Goal: Communication & Community: Answer question/provide support

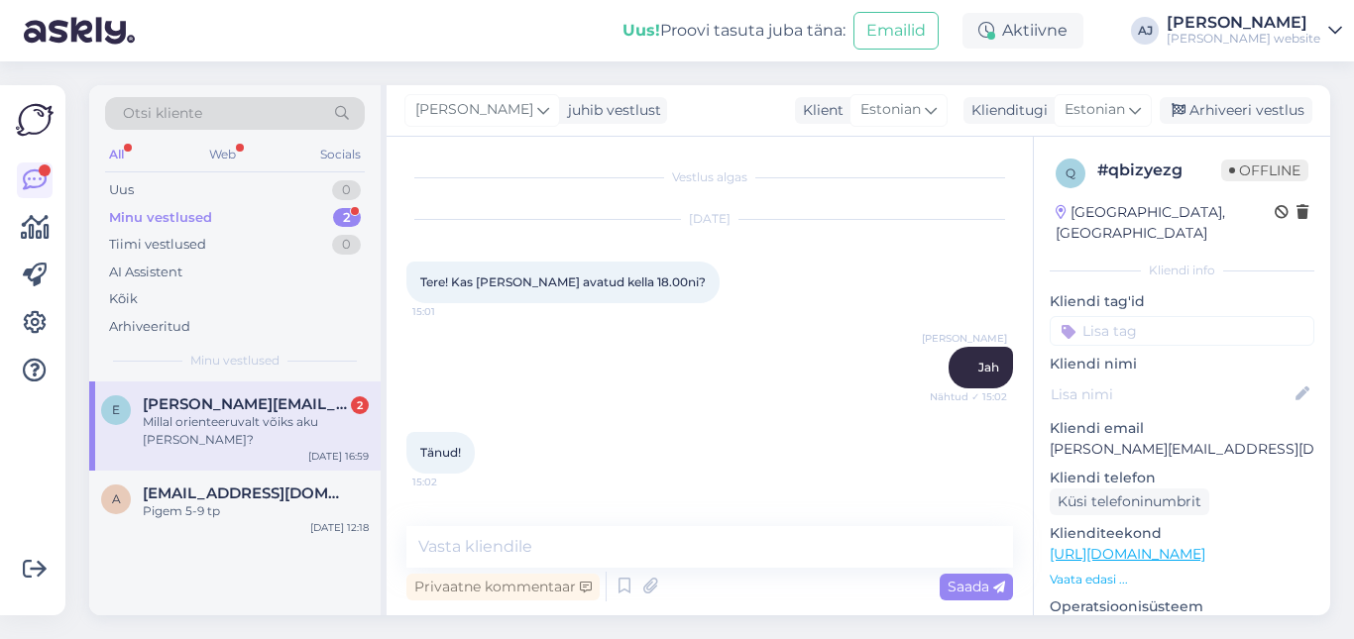
scroll to position [2115, 0]
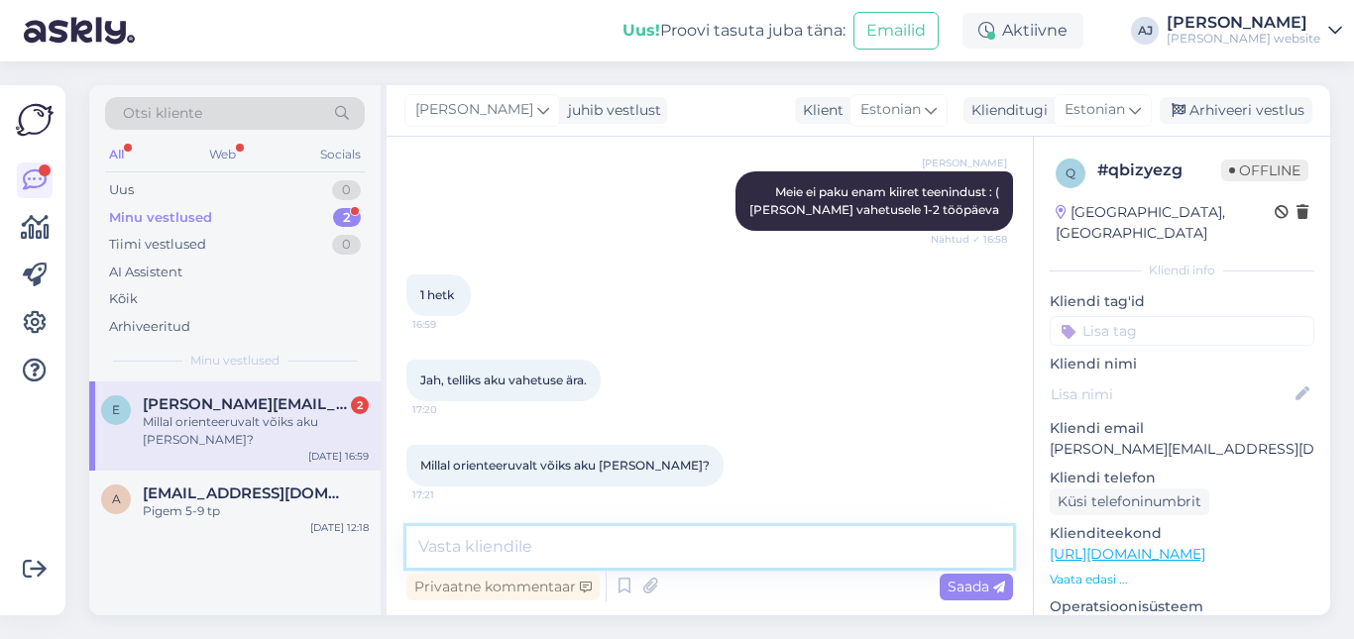
click at [457, 555] on textarea at bounding box center [709, 547] width 607 height 42
type textarea "1"
type textarea "Umbes nädalaga"
click at [964, 575] on div "Saada" at bounding box center [976, 587] width 73 height 27
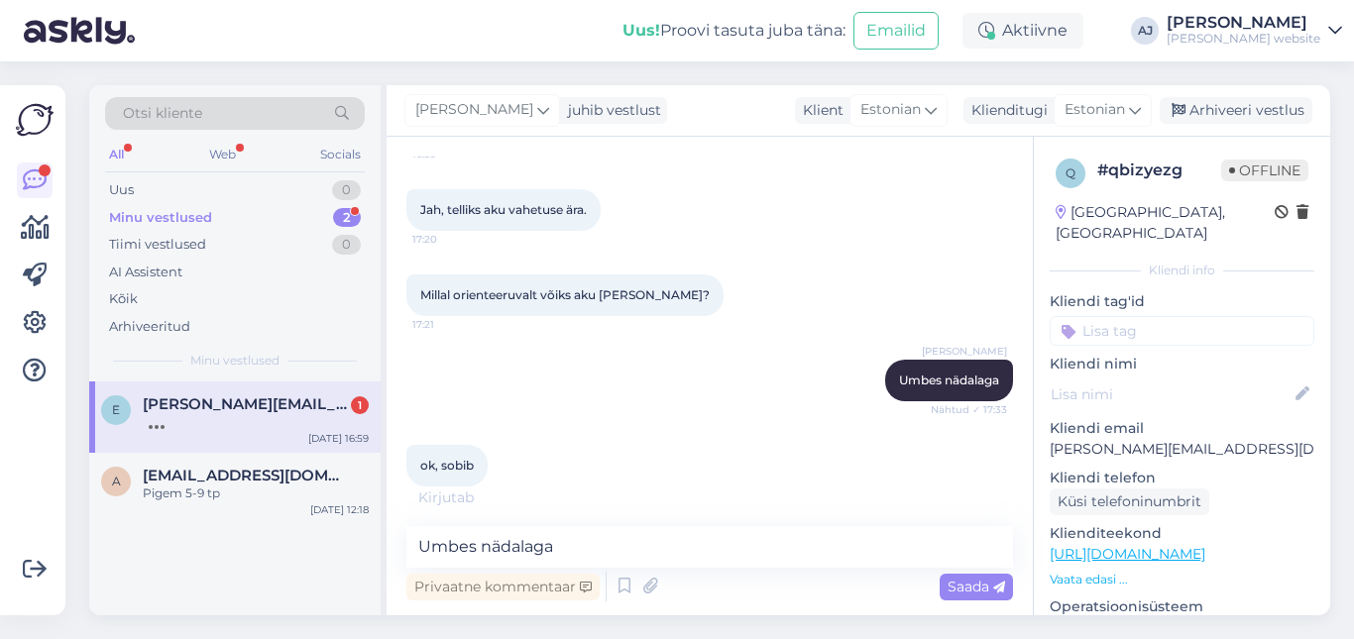
scroll to position [2306, 0]
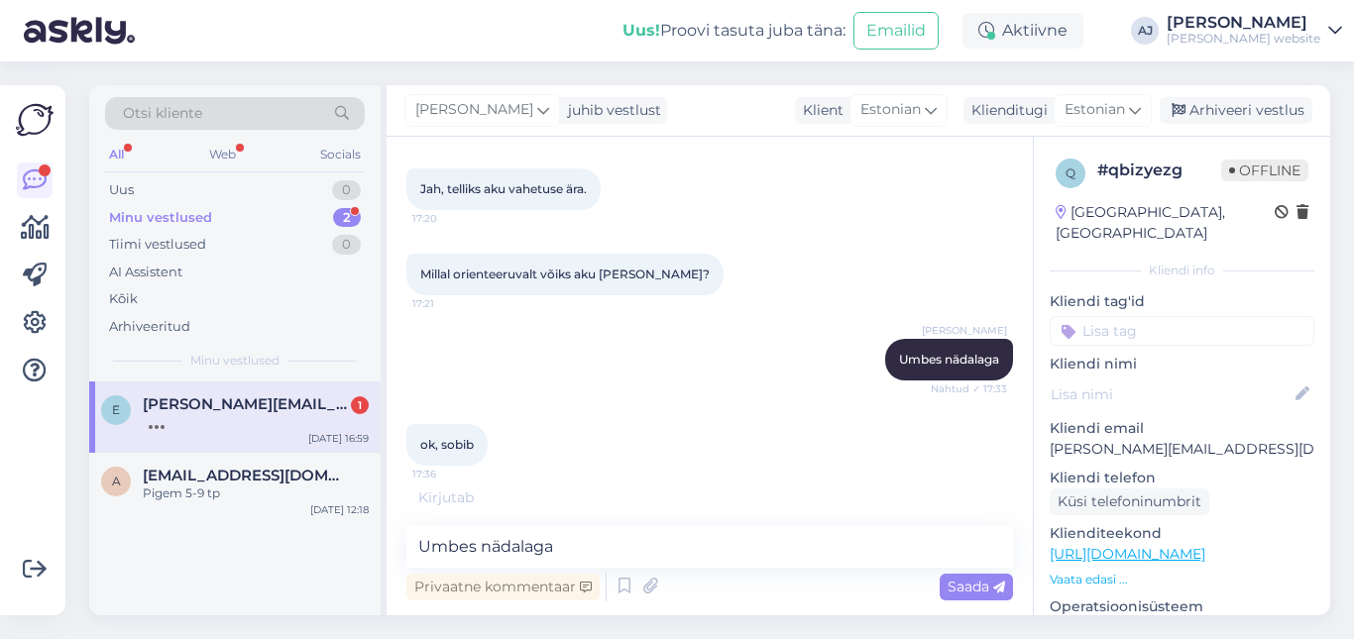
click at [290, 404] on span "[PERSON_NAME][EMAIL_ADDRESS][DOMAIN_NAME]" at bounding box center [246, 405] width 206 height 18
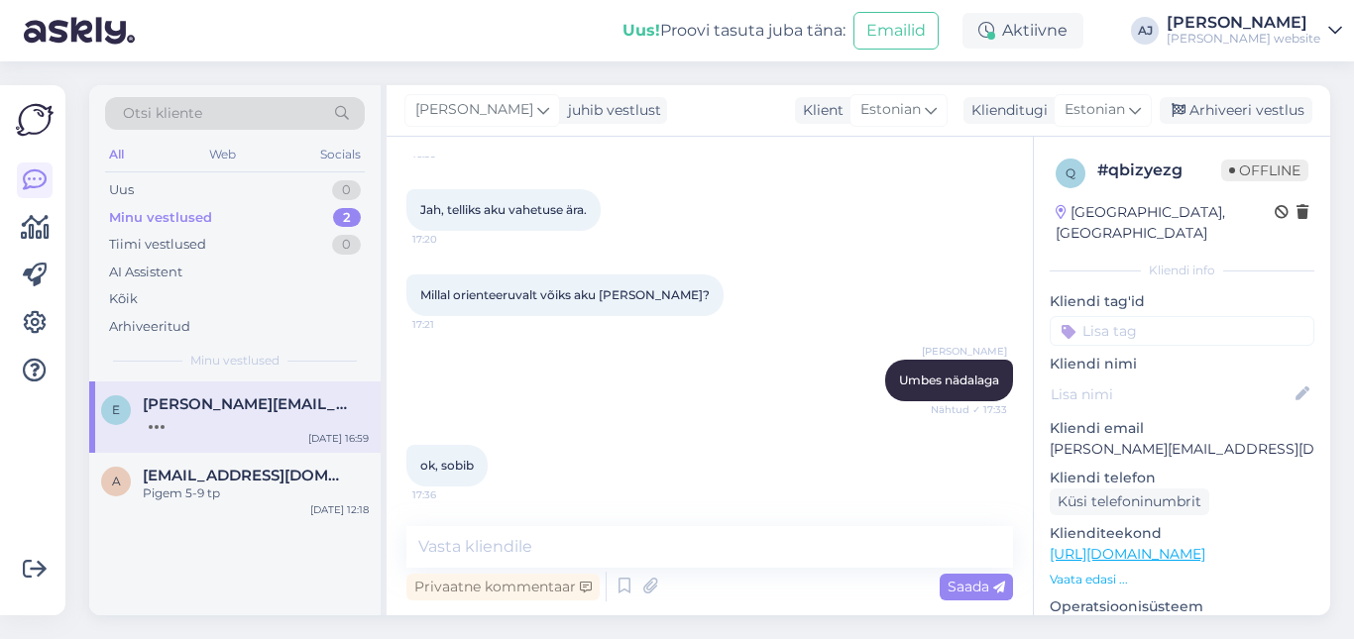
scroll to position [2285, 0]
click at [441, 541] on textarea at bounding box center [709, 547] width 607 height 42
type textarea "Ok"
click at [973, 572] on div "Privaatne kommentaar Saada" at bounding box center [709, 587] width 607 height 38
click at [976, 587] on span "Saada" at bounding box center [977, 587] width 58 height 18
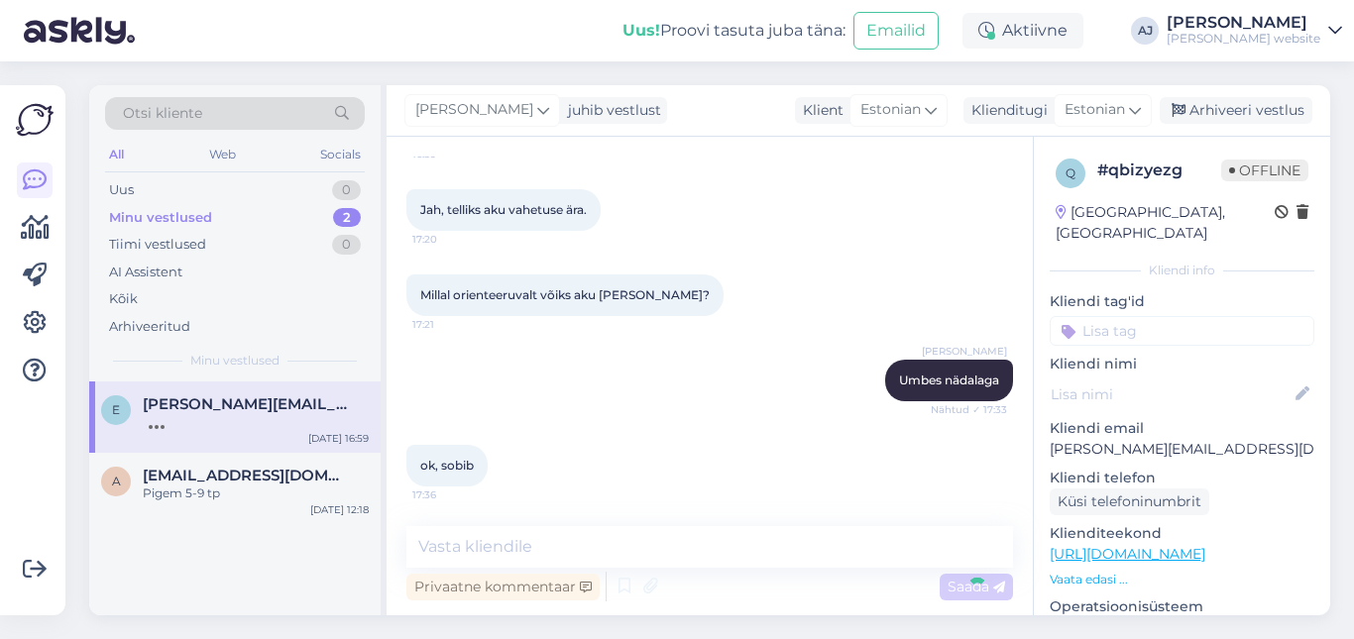
scroll to position [2371, 0]
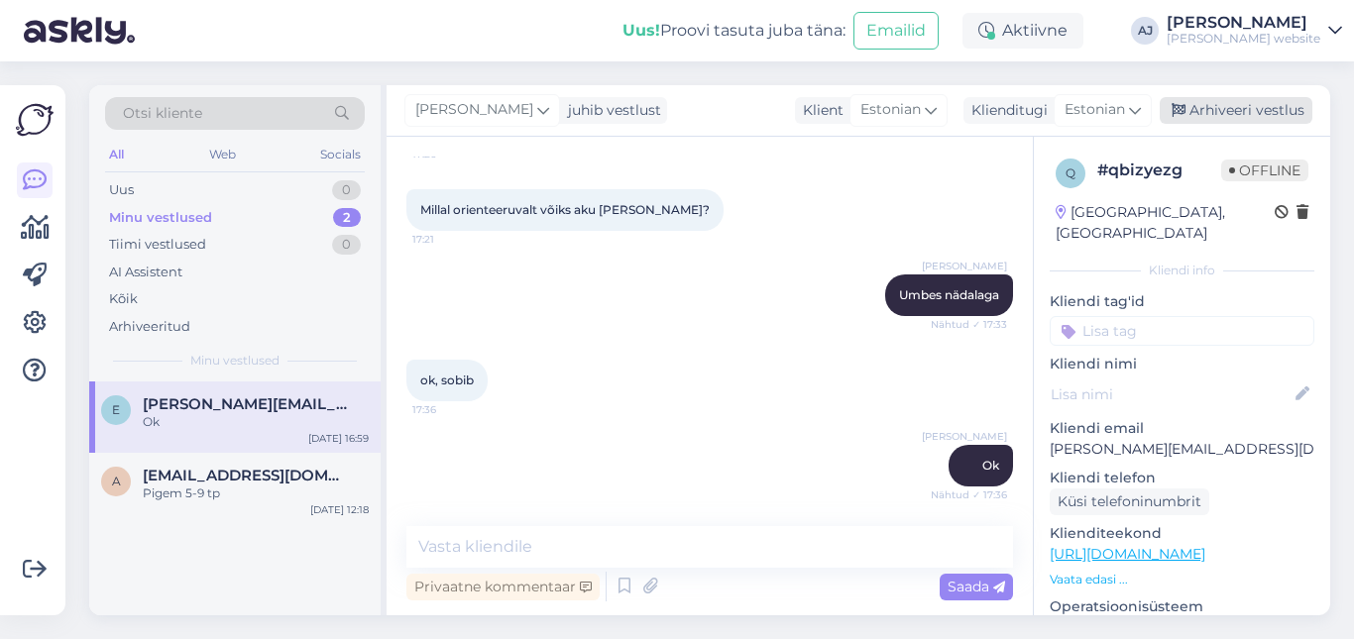
click at [1246, 104] on div "Arhiveeri vestlus" at bounding box center [1236, 110] width 153 height 27
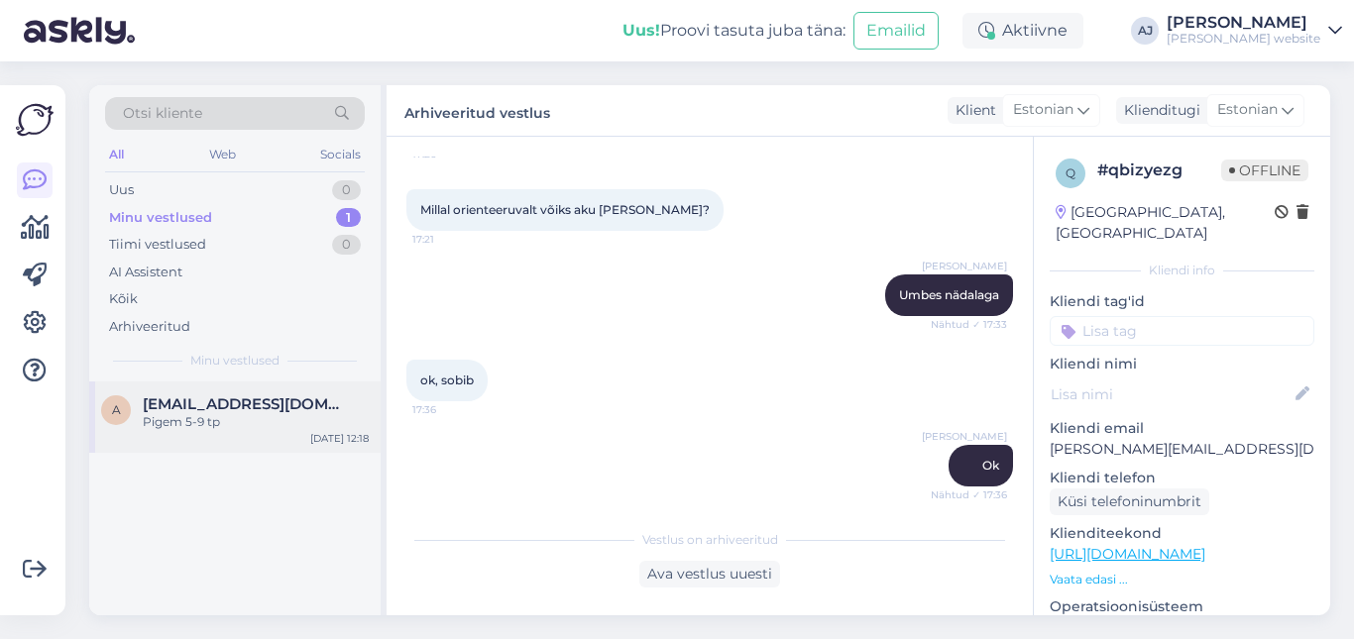
click at [189, 406] on span "[EMAIL_ADDRESS][DOMAIN_NAME]" at bounding box center [246, 405] width 206 height 18
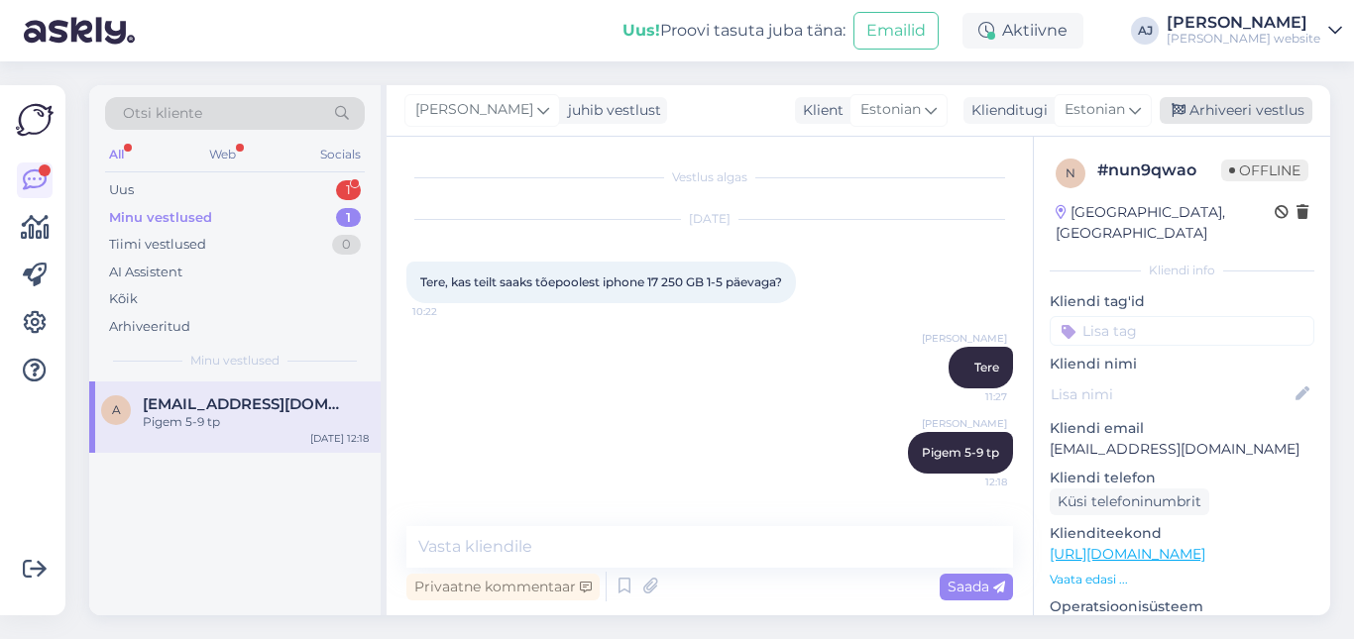
click at [1240, 103] on div "Arhiveeri vestlus" at bounding box center [1236, 110] width 153 height 27
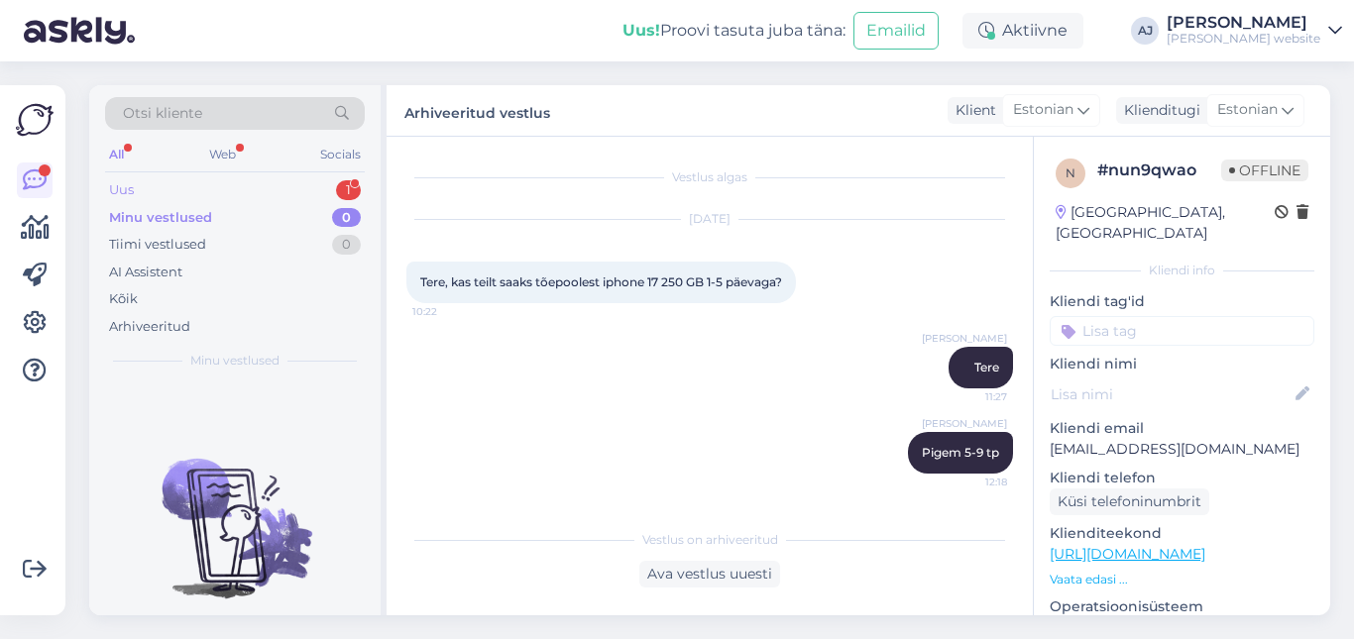
click at [123, 184] on div "Uus" at bounding box center [121, 190] width 25 height 20
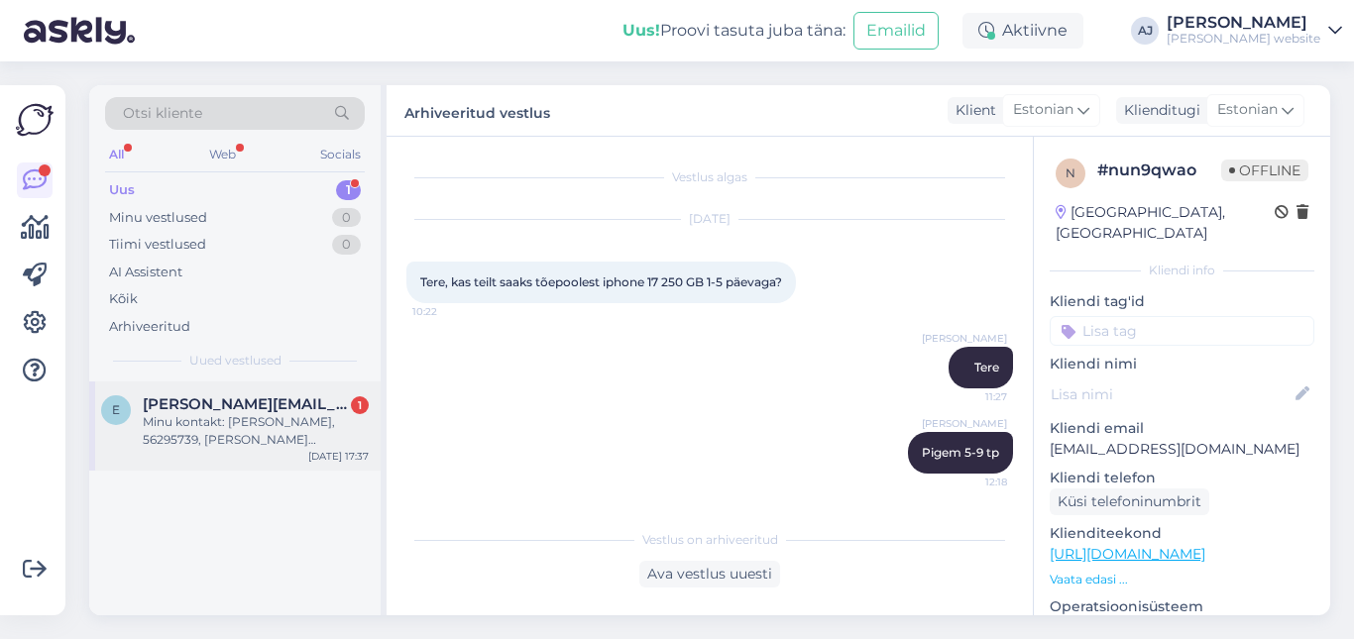
click at [205, 415] on div "Minu kontakt: [PERSON_NAME], 56295739, [PERSON_NAME][EMAIL_ADDRESS][DOMAIN_NAME]" at bounding box center [256, 431] width 226 height 36
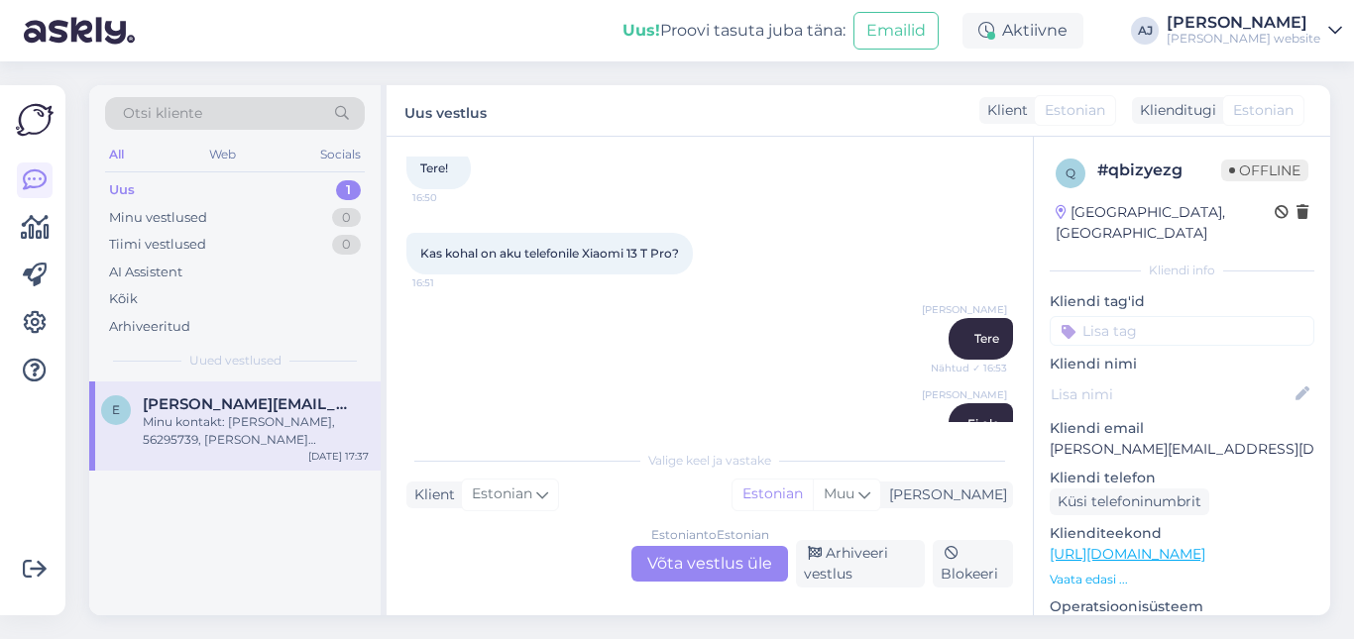
scroll to position [1329, 0]
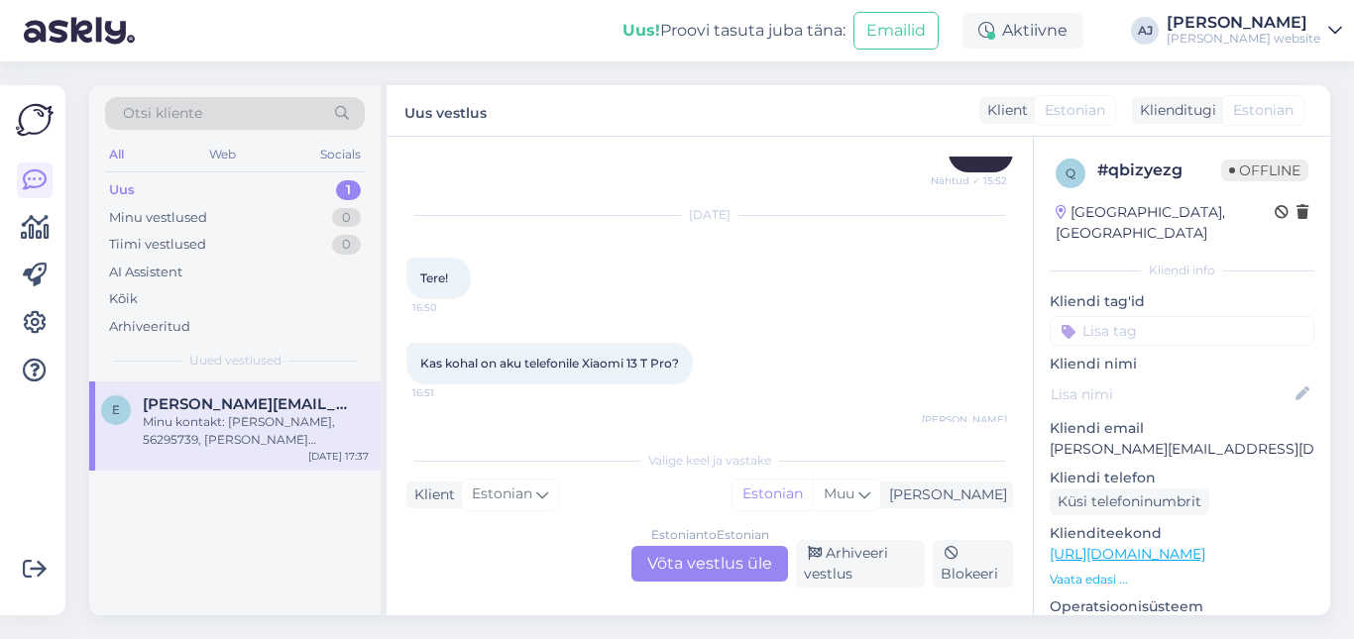
click at [128, 185] on div "Uus" at bounding box center [122, 190] width 26 height 20
click at [666, 574] on div "Estonian to Estonian Võta vestlus üle" at bounding box center [710, 564] width 157 height 36
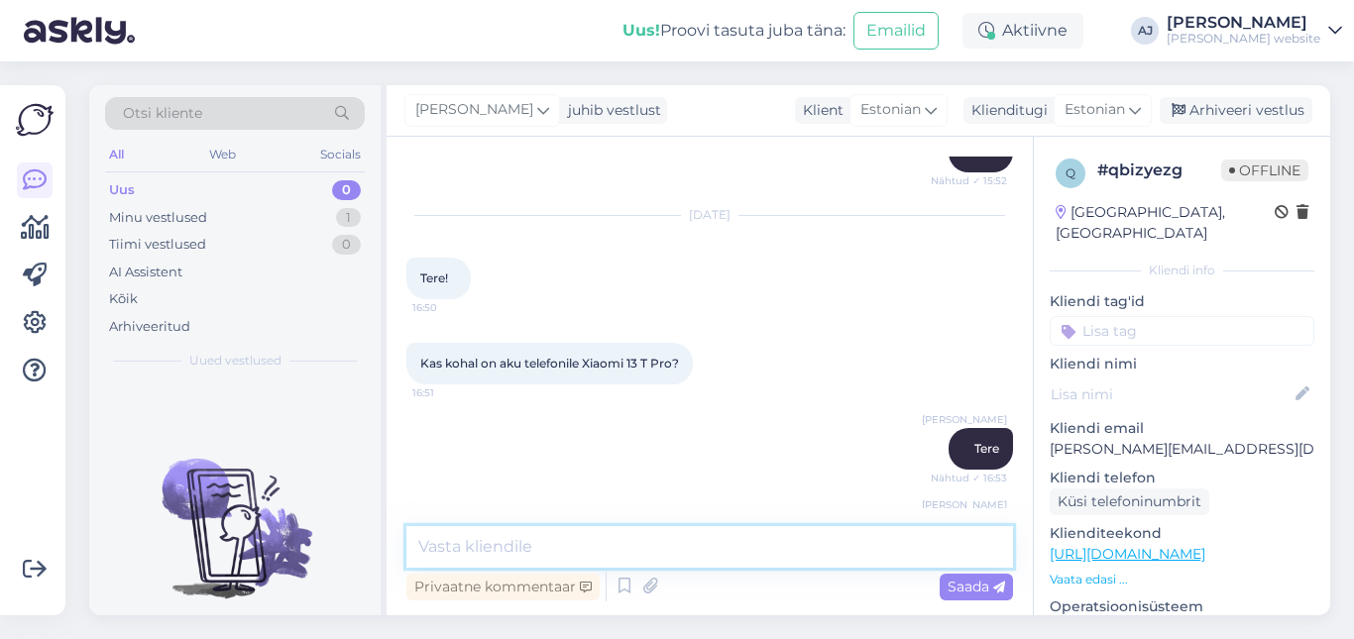
click at [437, 541] on textarea at bounding box center [709, 547] width 607 height 42
click at [563, 542] on textarea "Tellimus tuleb vomrmistada kohapeal" at bounding box center [709, 547] width 607 height 42
type textarea "Tellimus tuleb vormistada kohapeal"
click at [989, 586] on span "Saada" at bounding box center [977, 587] width 58 height 18
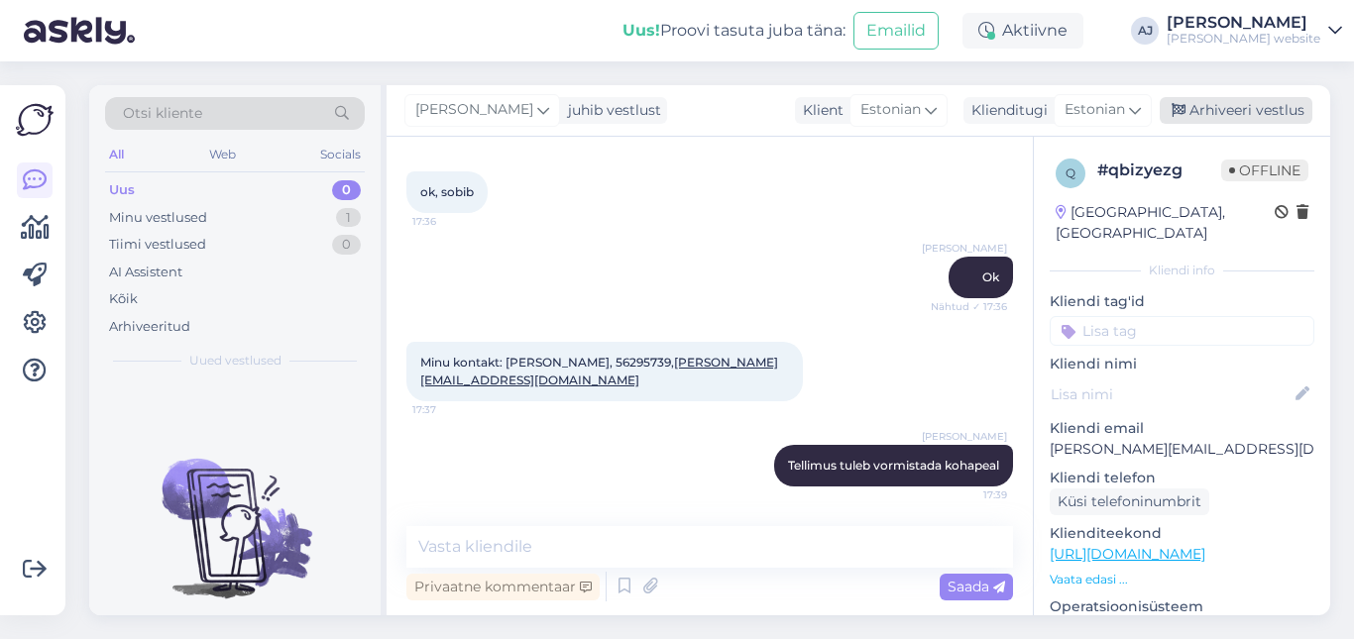
click at [1226, 110] on div "Arhiveeri vestlus" at bounding box center [1236, 110] width 153 height 27
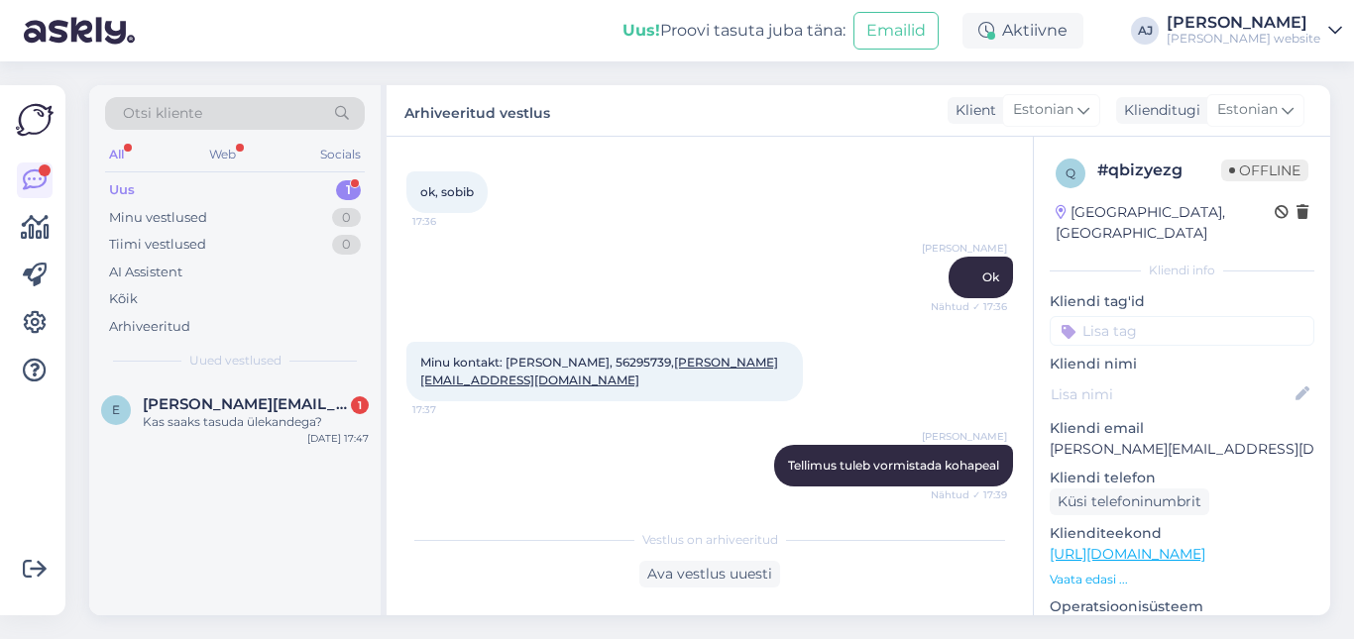
scroll to position [2651, 0]
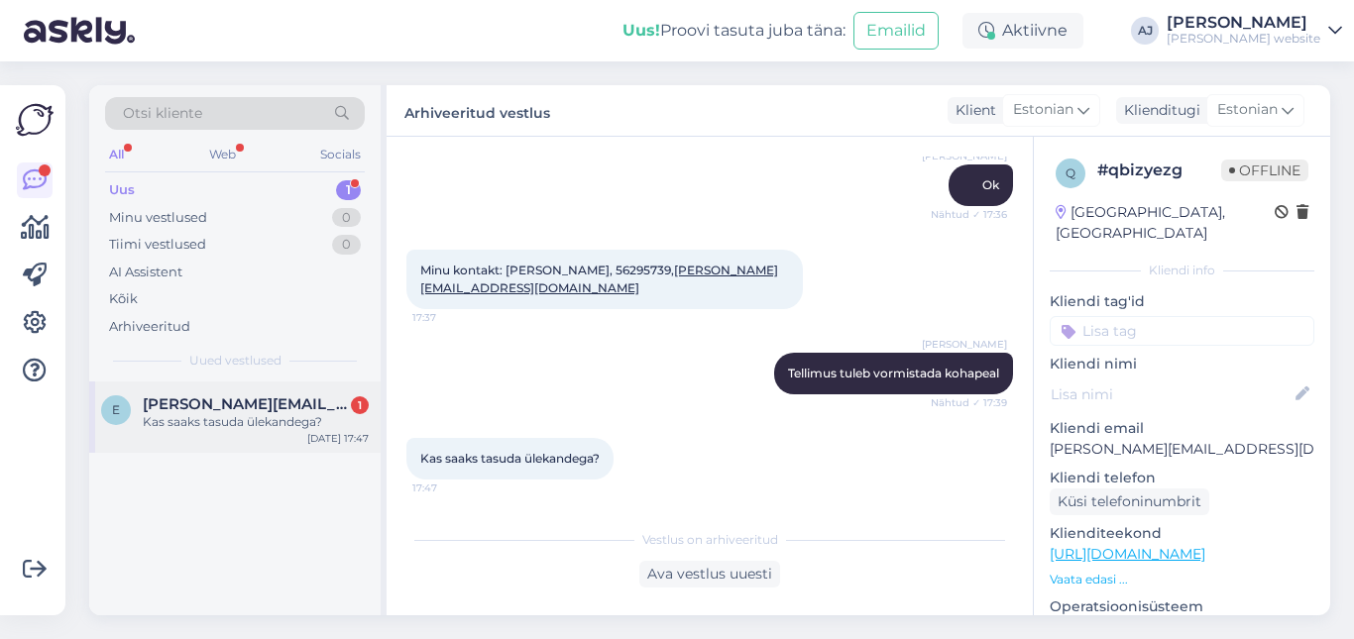
click at [201, 402] on span "[PERSON_NAME][EMAIL_ADDRESS][DOMAIN_NAME]" at bounding box center [246, 405] width 206 height 18
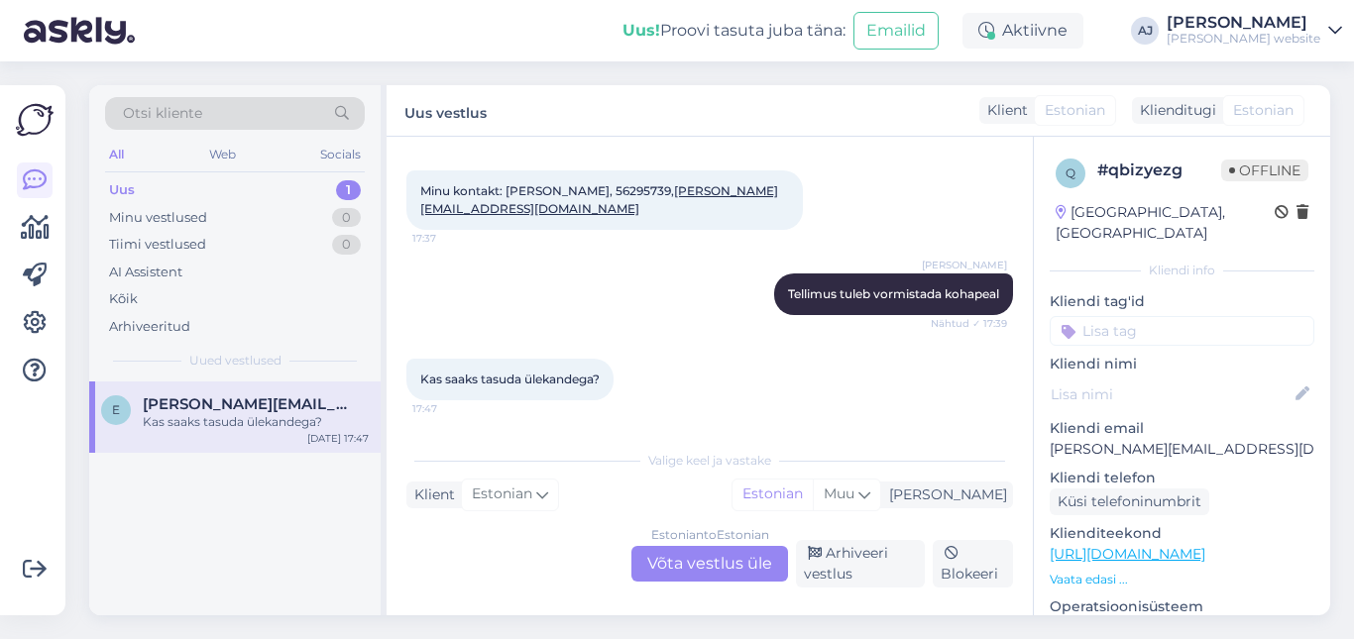
click at [675, 563] on div "Estonian to Estonian Võta vestlus üle" at bounding box center [710, 564] width 157 height 36
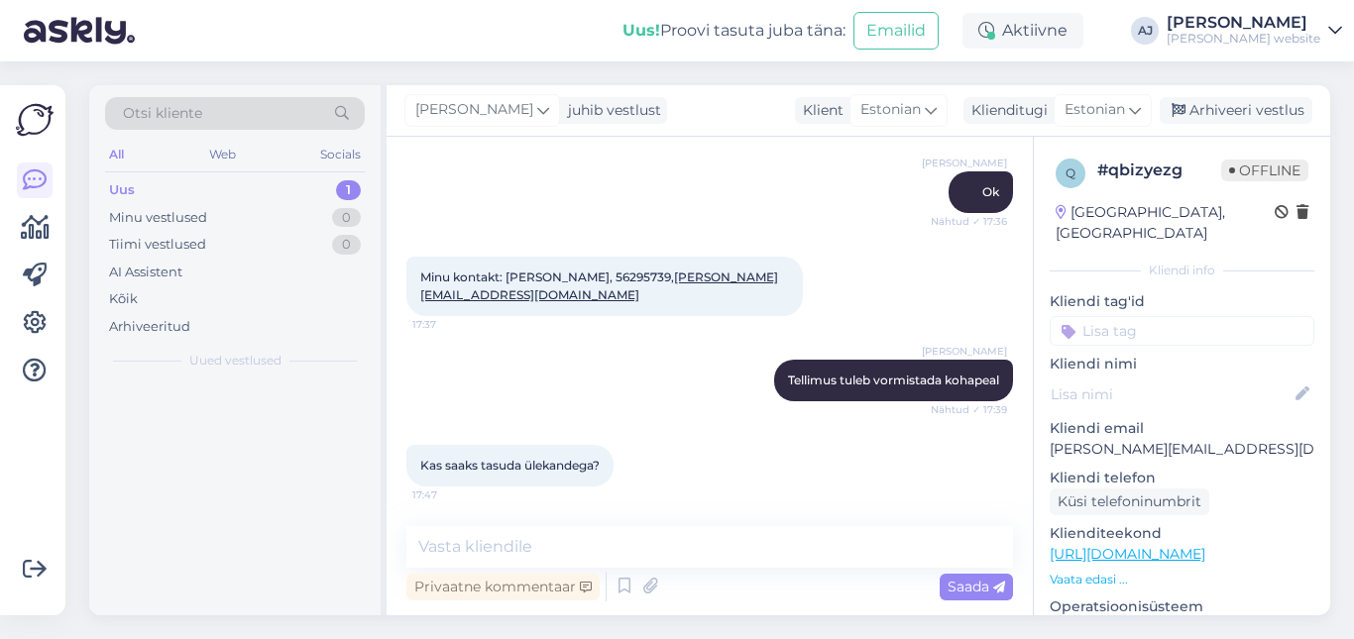
scroll to position [2644, 0]
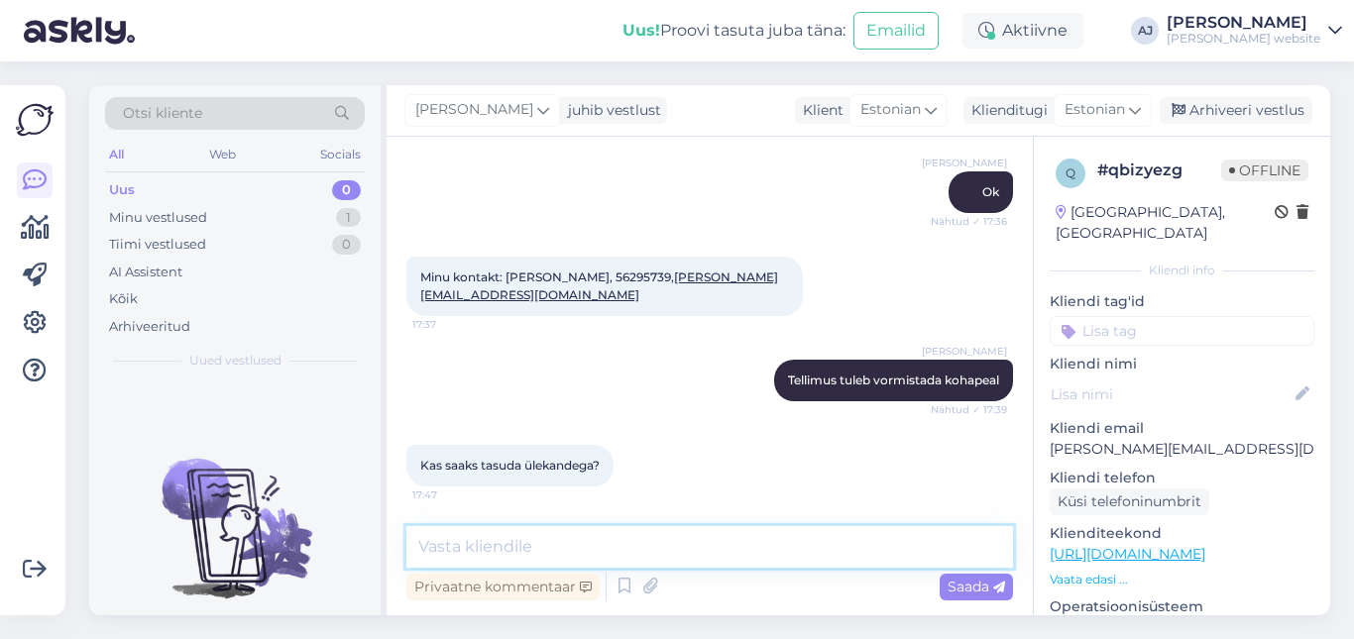
click at [459, 554] on textarea at bounding box center [709, 547] width 607 height 42
type textarea "Saadke firma andmed, kellele arve teha"
click at [966, 586] on span "Saada" at bounding box center [977, 587] width 58 height 18
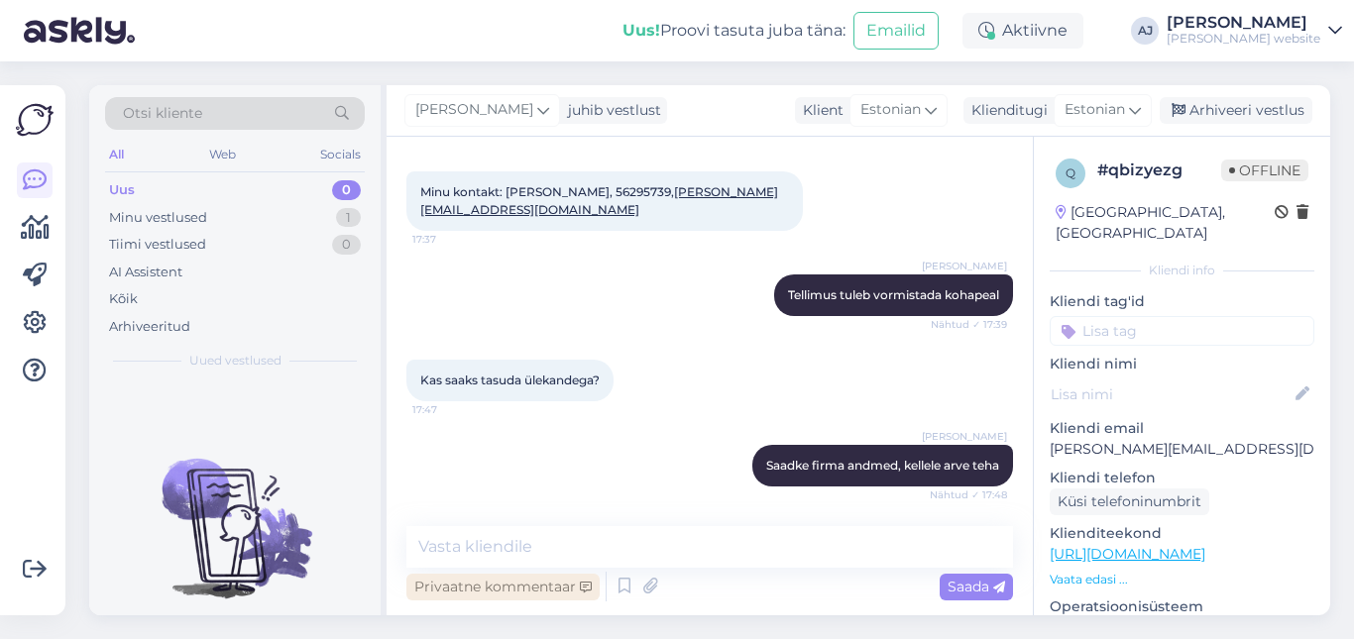
scroll to position [2833, 0]
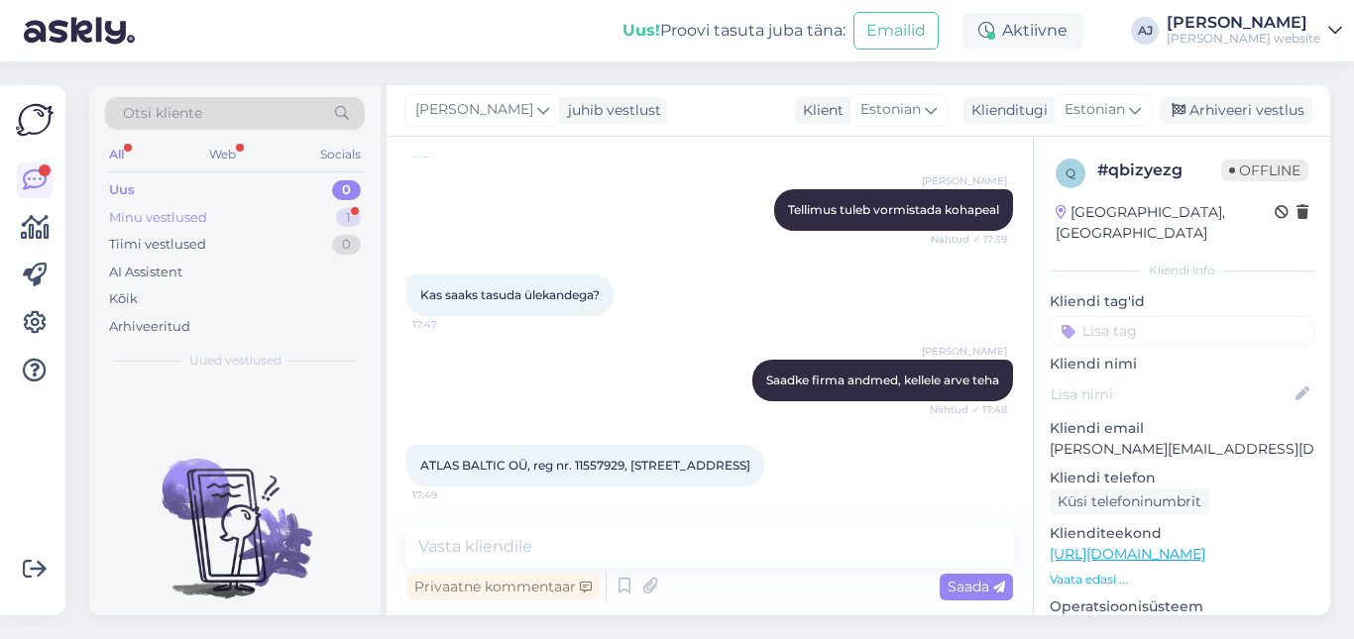
click at [191, 215] on div "Minu vestlused" at bounding box center [158, 218] width 98 height 20
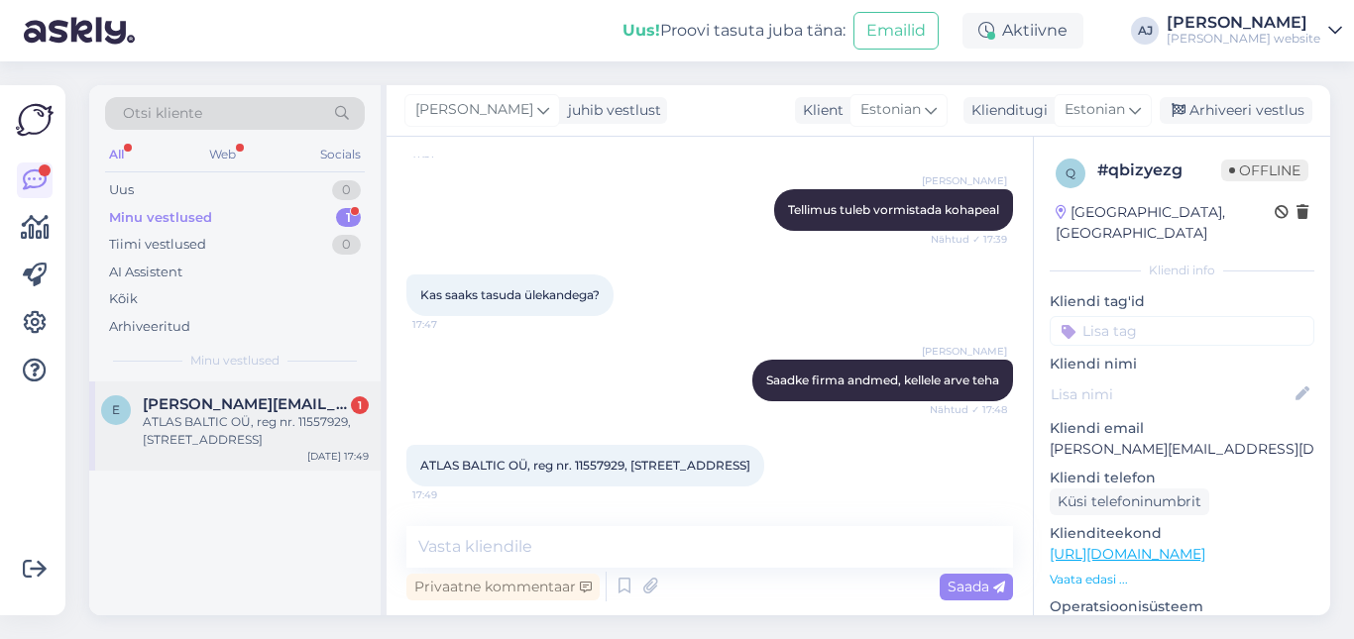
click at [237, 409] on span "[PERSON_NAME][EMAIL_ADDRESS][DOMAIN_NAME]" at bounding box center [246, 405] width 206 height 18
